Goal: Check status

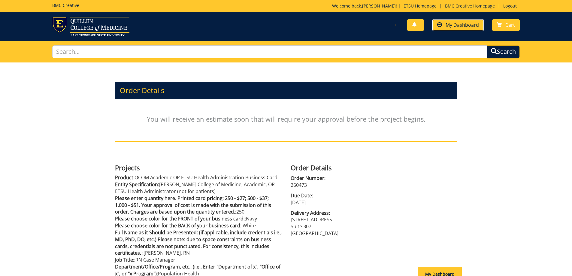
click at [461, 24] on span "My Dashboard" at bounding box center [462, 25] width 33 height 7
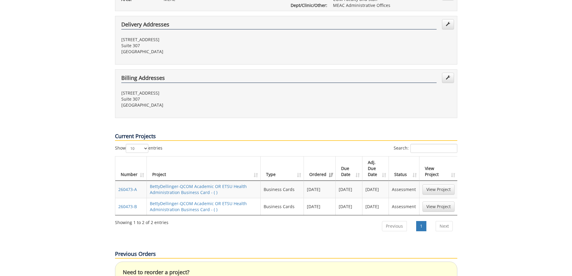
scroll to position [180, 0]
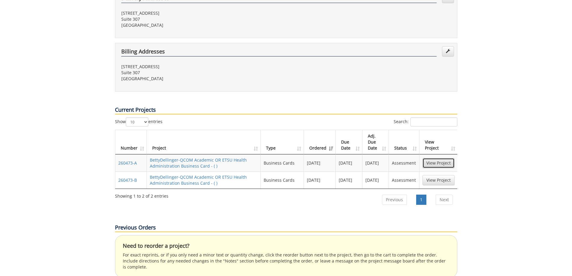
click at [434, 158] on link "View Project" at bounding box center [438, 163] width 32 height 10
